Goal: Check status: Check status

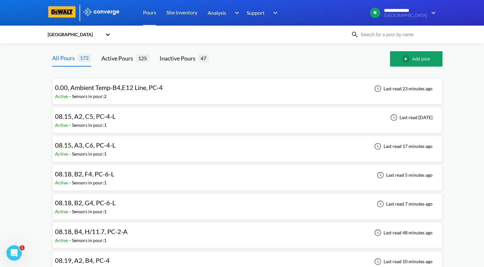
click at [108, 174] on span "08.18, B2, F4, PC-6-L" at bounding box center [84, 174] width 59 height 8
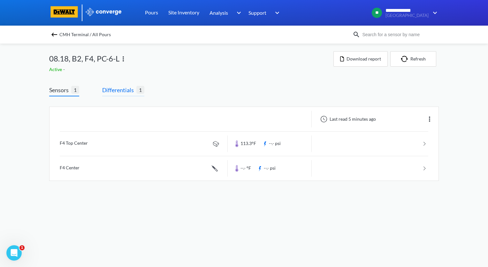
click at [119, 91] on span "Differentials" at bounding box center [119, 89] width 34 height 9
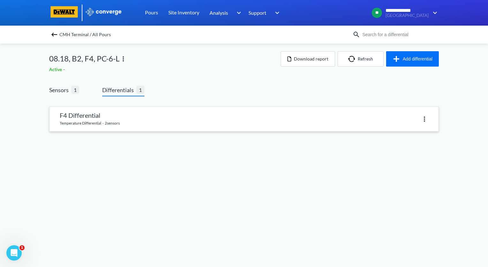
click at [93, 121] on link at bounding box center [244, 119] width 389 height 24
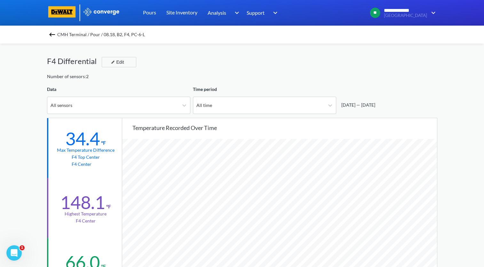
scroll to position [32, 0]
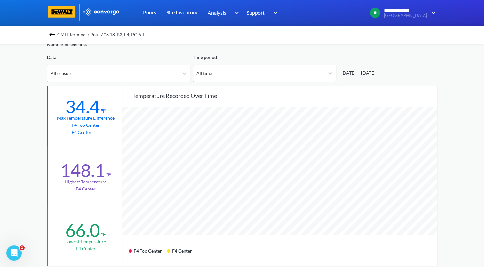
click at [53, 33] on img at bounding box center [52, 35] width 8 height 8
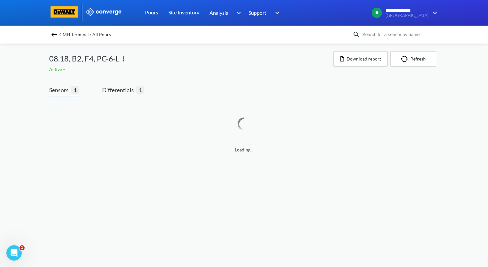
click at [55, 34] on img at bounding box center [55, 35] width 8 height 8
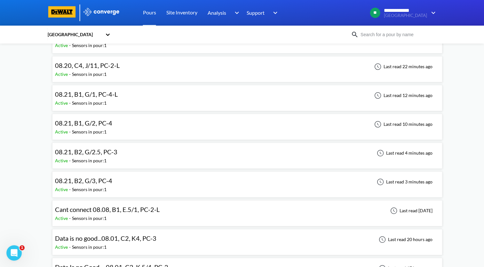
scroll to position [320, 0]
